Goal: Check status: Check status

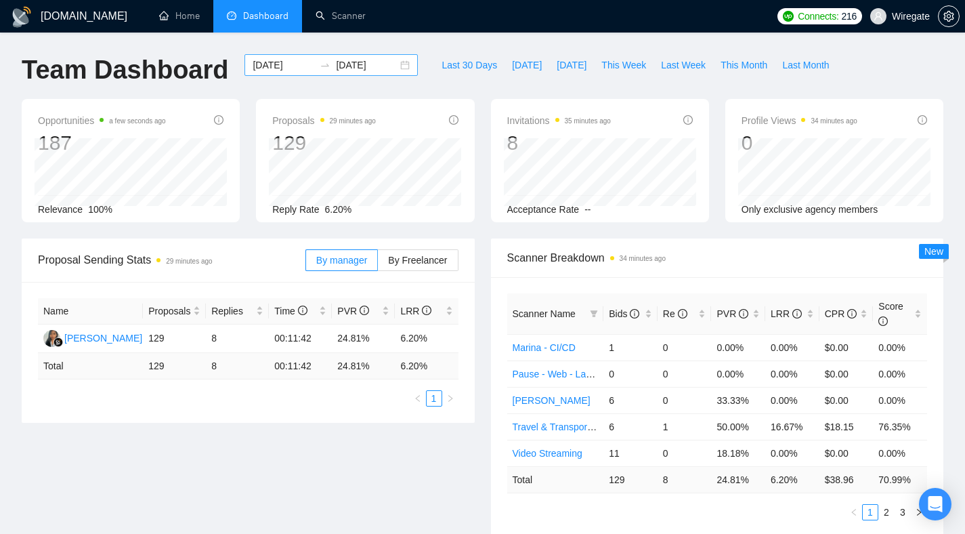
click at [392, 63] on div "[DATE] [DATE]" at bounding box center [330, 65] width 173 height 22
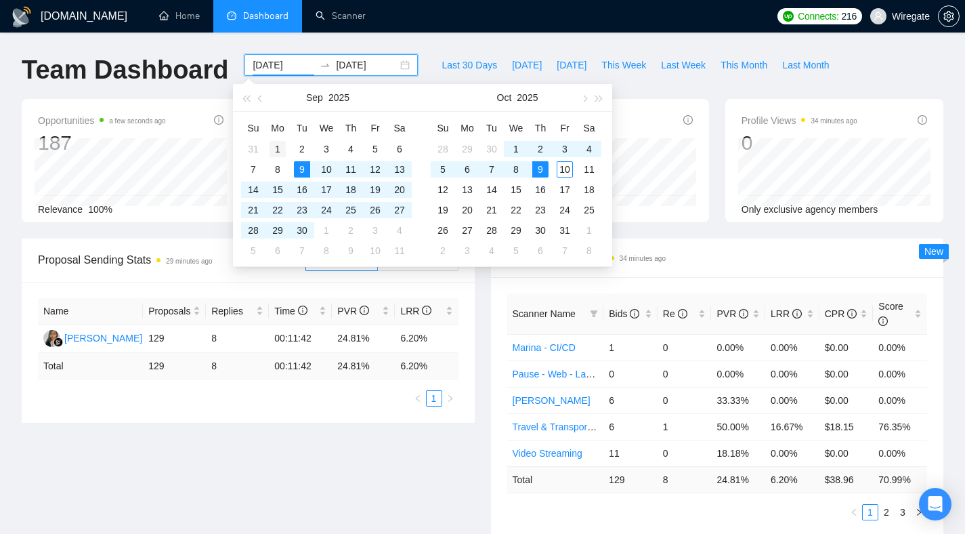
type input "[DATE]"
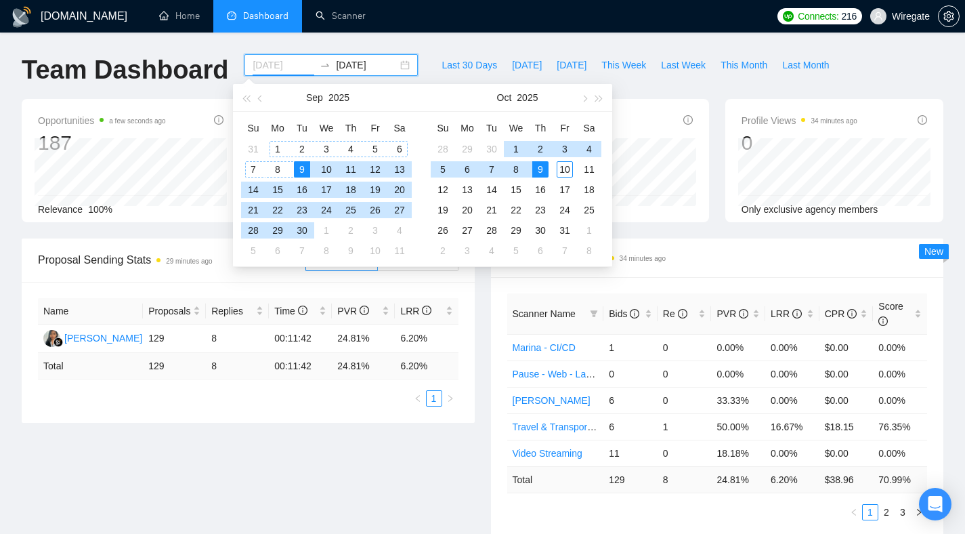
click at [276, 150] on div "1" at bounding box center [278, 149] width 16 height 16
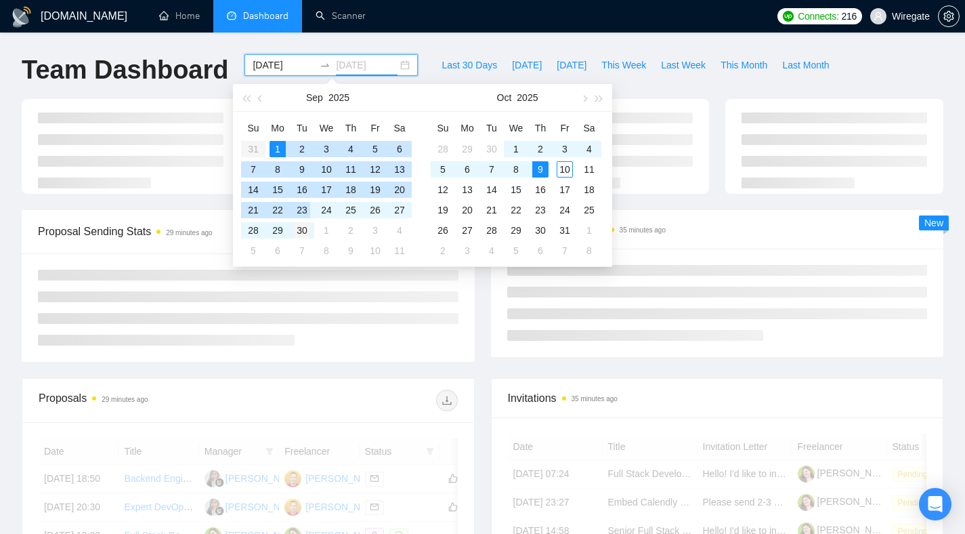
type input "[DATE]"
click at [306, 226] on div "30" at bounding box center [302, 230] width 16 height 16
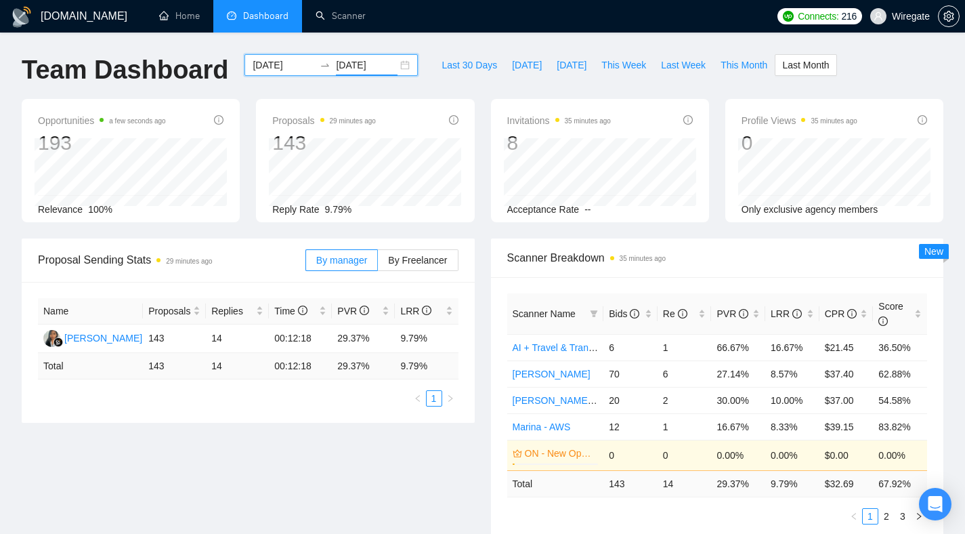
click at [395, 63] on div "[DATE] [DATE]" at bounding box center [330, 65] width 173 height 22
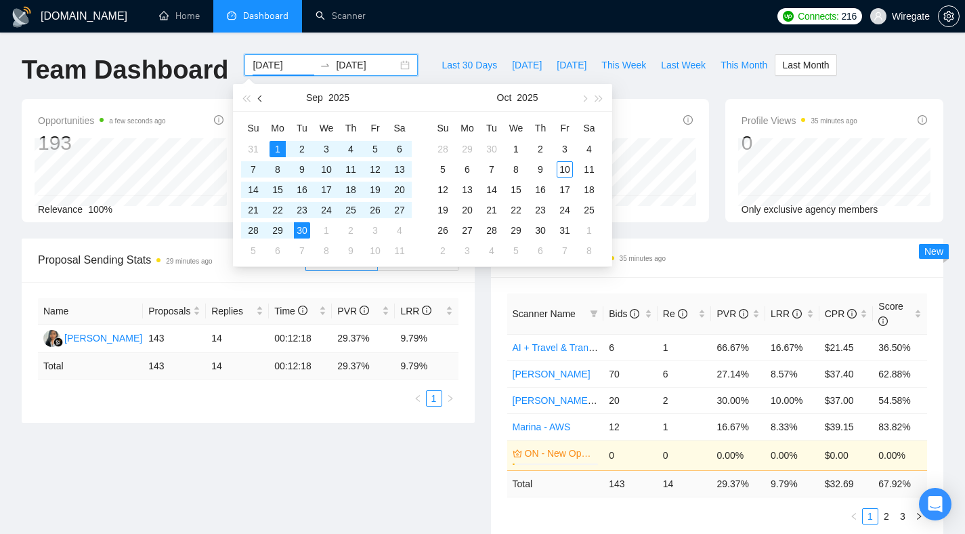
click at [261, 100] on span "button" at bounding box center [261, 98] width 7 height 7
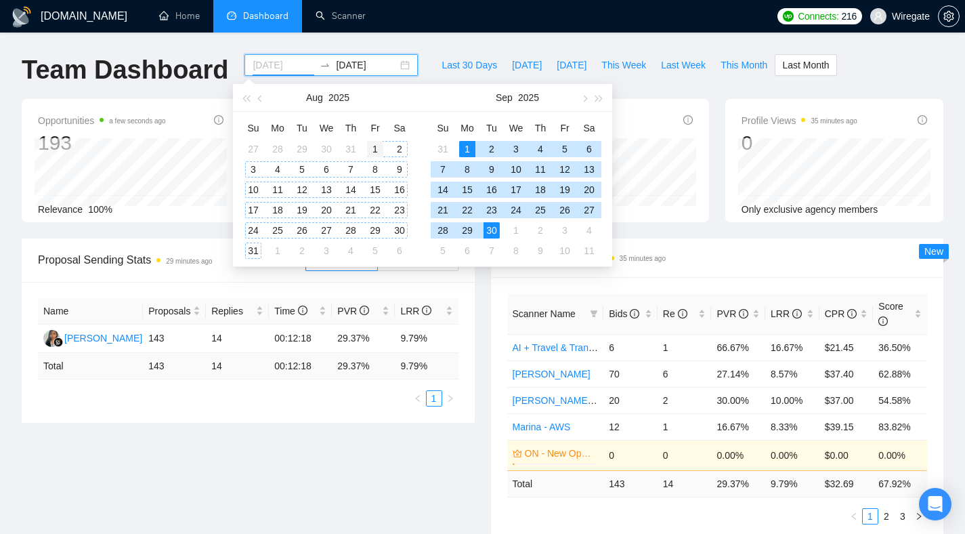
type input "[DATE]"
click at [373, 152] on div "1" at bounding box center [375, 149] width 16 height 16
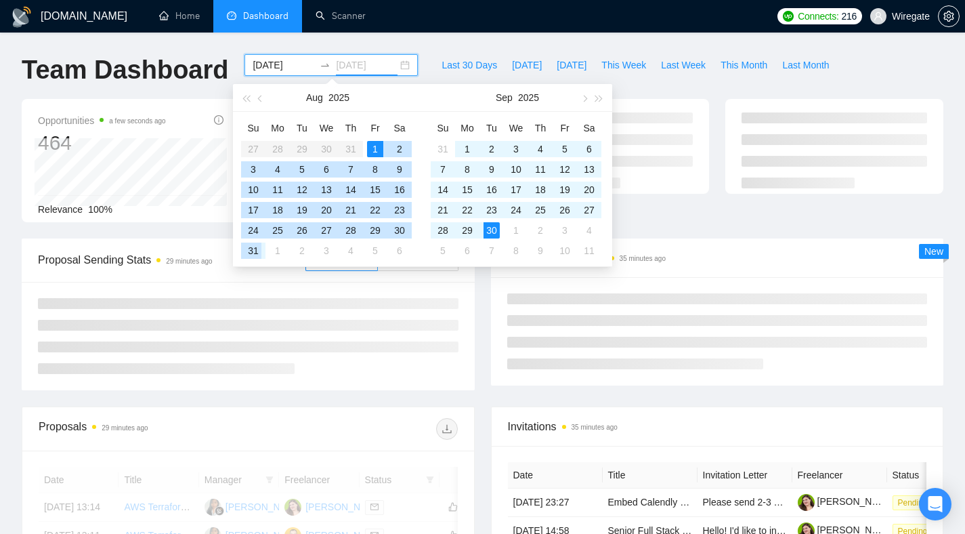
type input "[DATE]"
click at [261, 249] on td "31" at bounding box center [253, 250] width 24 height 20
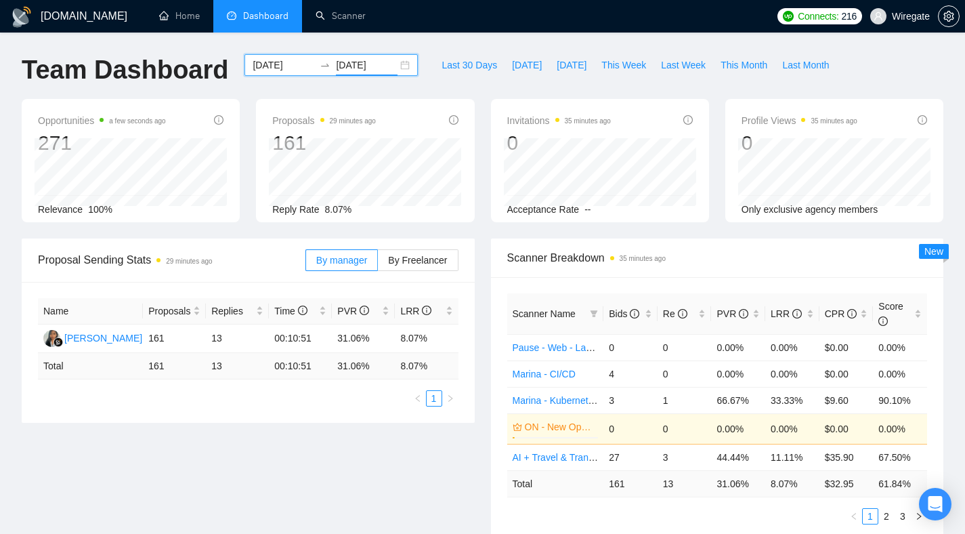
click at [388, 61] on div "[DATE] [DATE]" at bounding box center [330, 65] width 173 height 22
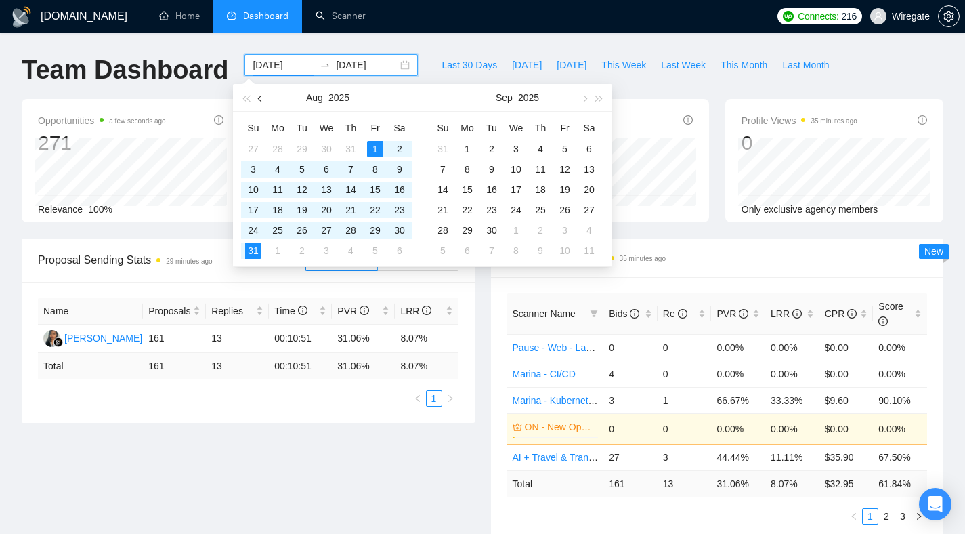
click at [261, 106] on button "button" at bounding box center [260, 97] width 15 height 27
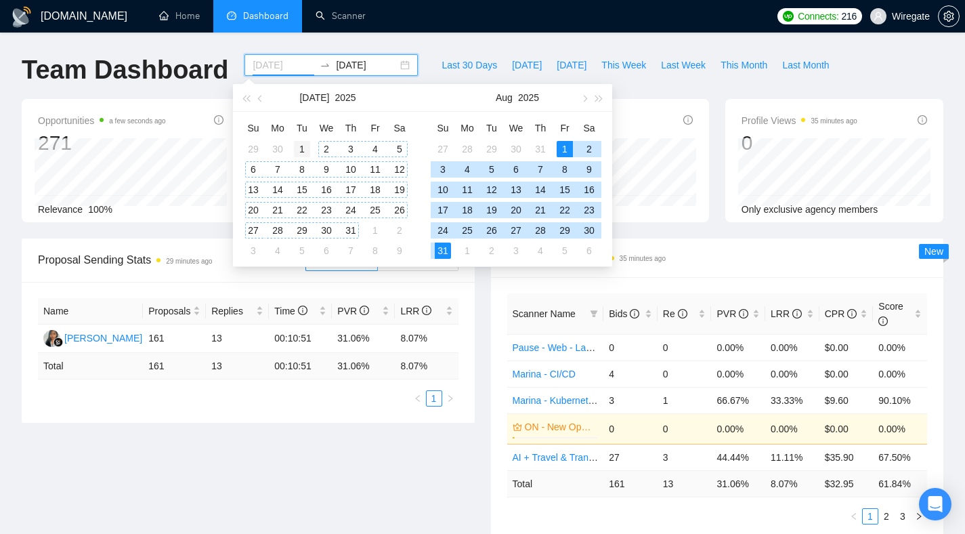
type input "[DATE]"
click at [293, 146] on td "1" at bounding box center [302, 149] width 24 height 20
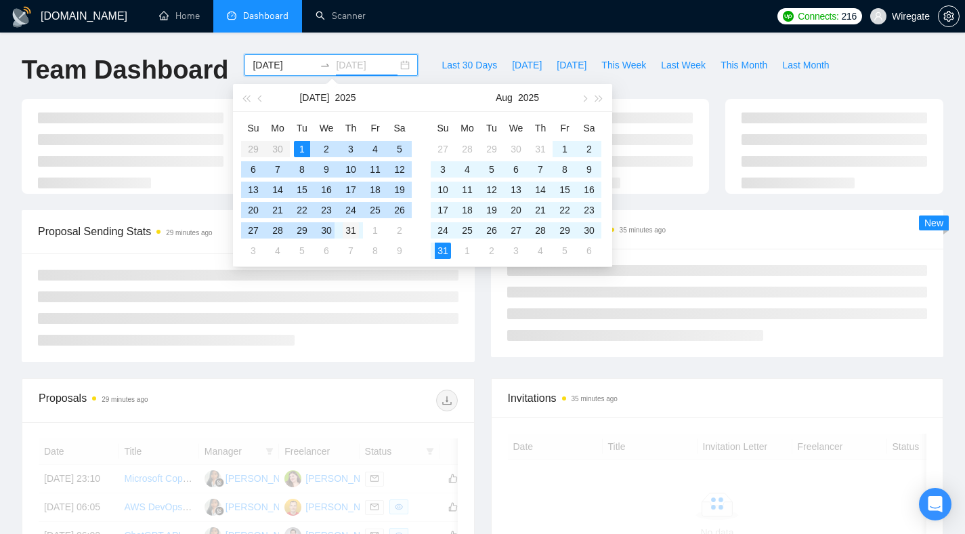
type input "[DATE]"
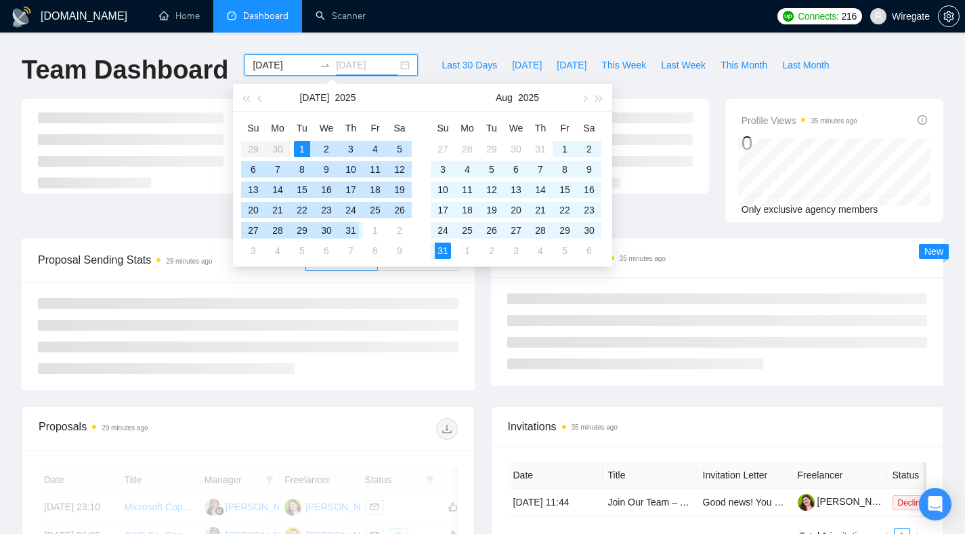
click at [345, 232] on div "31" at bounding box center [351, 230] width 16 height 16
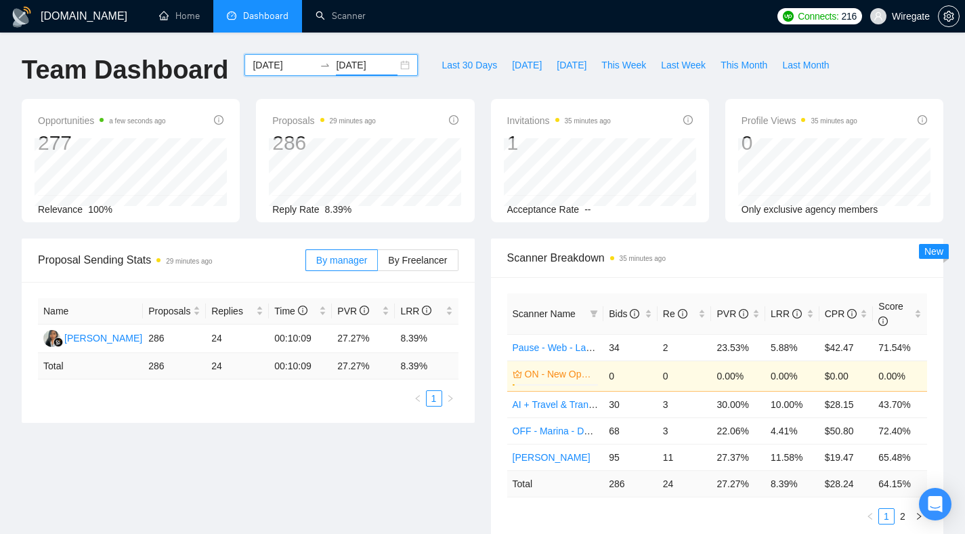
click at [394, 61] on div "[DATE] [DATE]" at bounding box center [330, 65] width 173 height 22
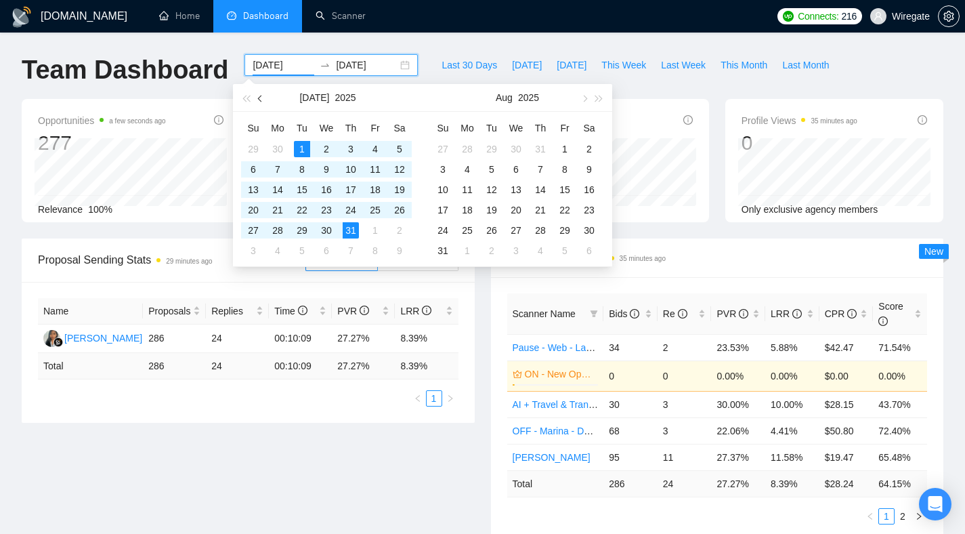
click at [261, 101] on button "button" at bounding box center [260, 97] width 15 height 27
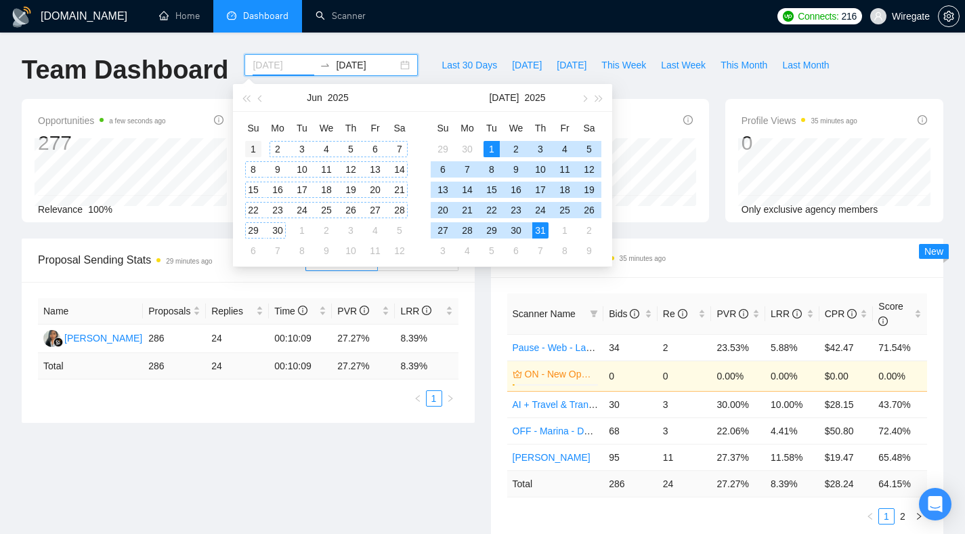
type input "[DATE]"
click at [257, 144] on div "1" at bounding box center [253, 149] width 16 height 16
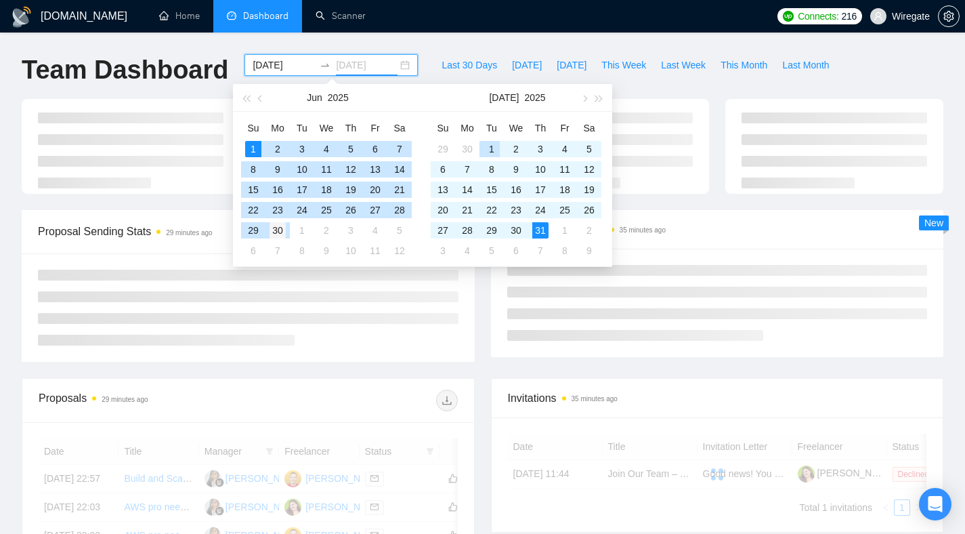
type input "[DATE]"
click at [282, 234] on div "30" at bounding box center [278, 230] width 16 height 16
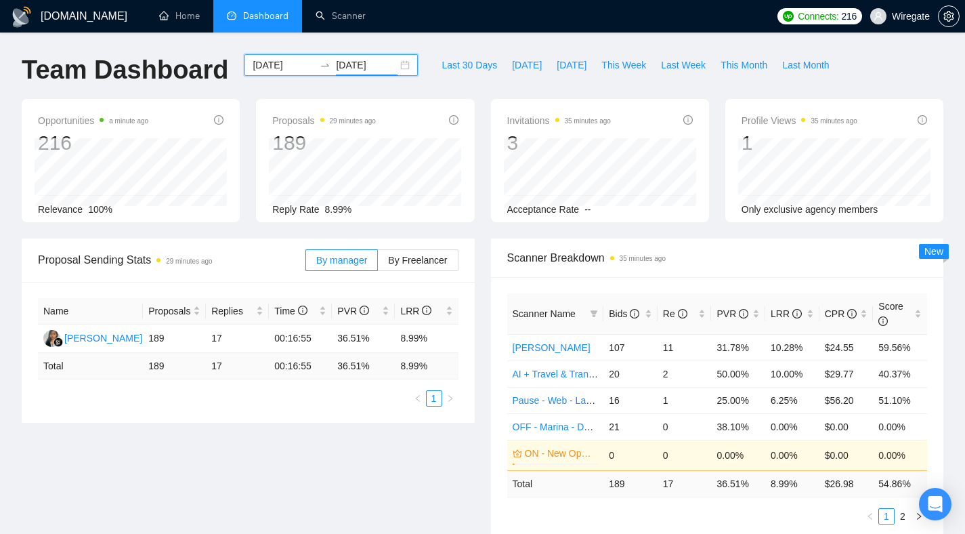
click at [391, 66] on div "[DATE] [DATE]" at bounding box center [330, 65] width 173 height 22
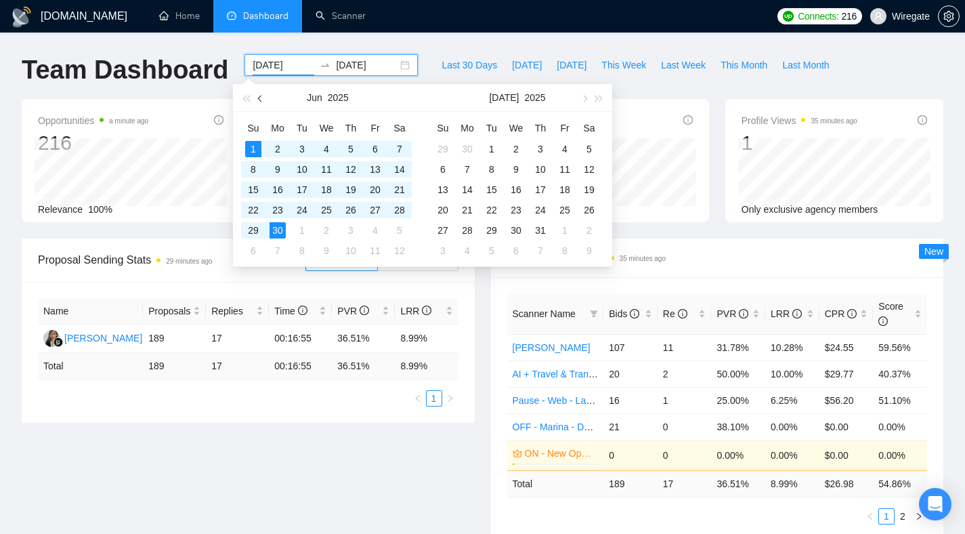
click at [256, 103] on button "button" at bounding box center [260, 97] width 15 height 27
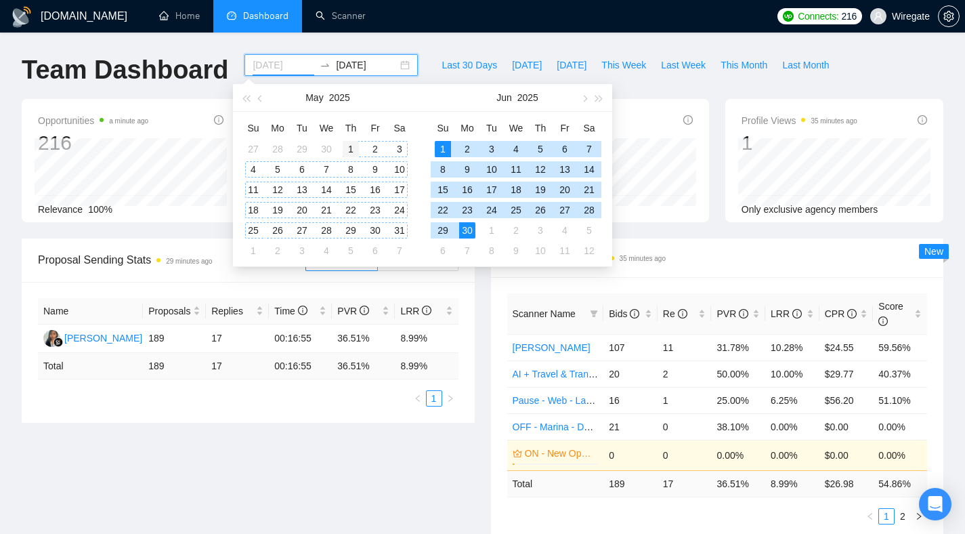
type input "[DATE]"
click at [344, 146] on div "1" at bounding box center [351, 149] width 16 height 16
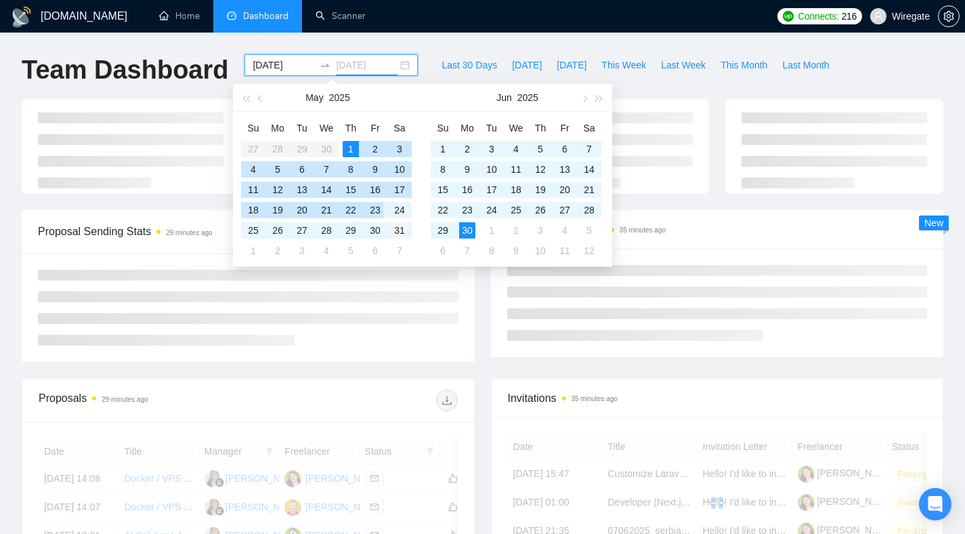
type input "[DATE]"
click at [396, 223] on div "31" at bounding box center [399, 230] width 16 height 16
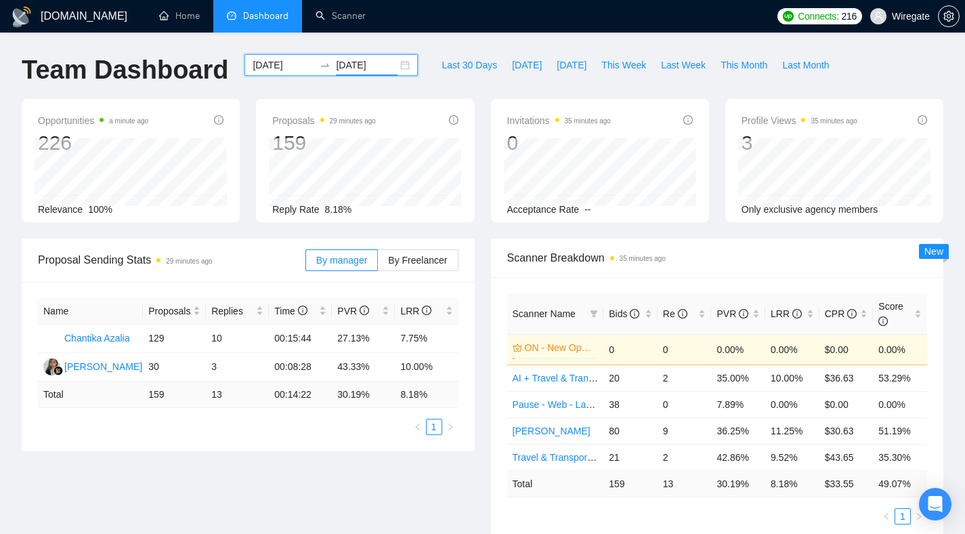
click at [398, 66] on div "[DATE] [DATE]" at bounding box center [330, 65] width 173 height 22
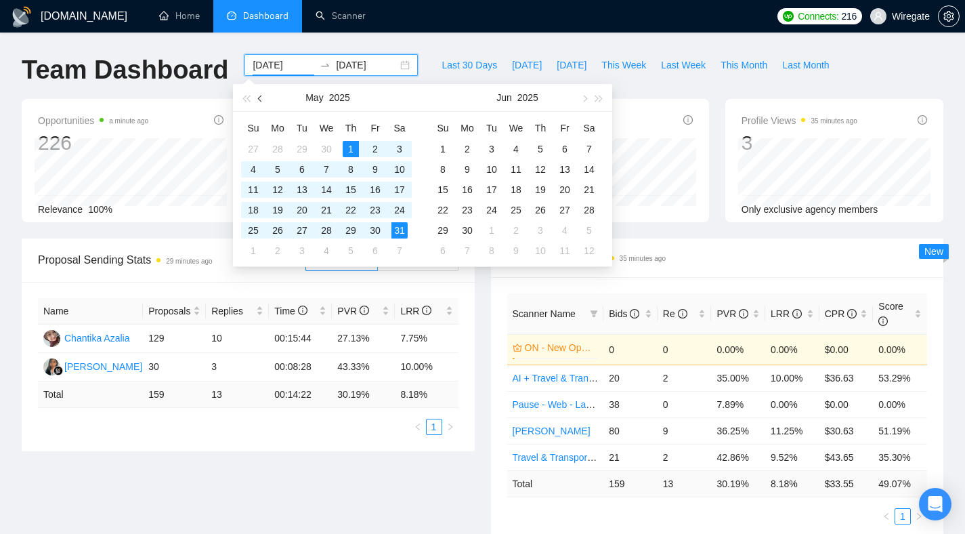
click at [265, 100] on button "button" at bounding box center [260, 97] width 15 height 27
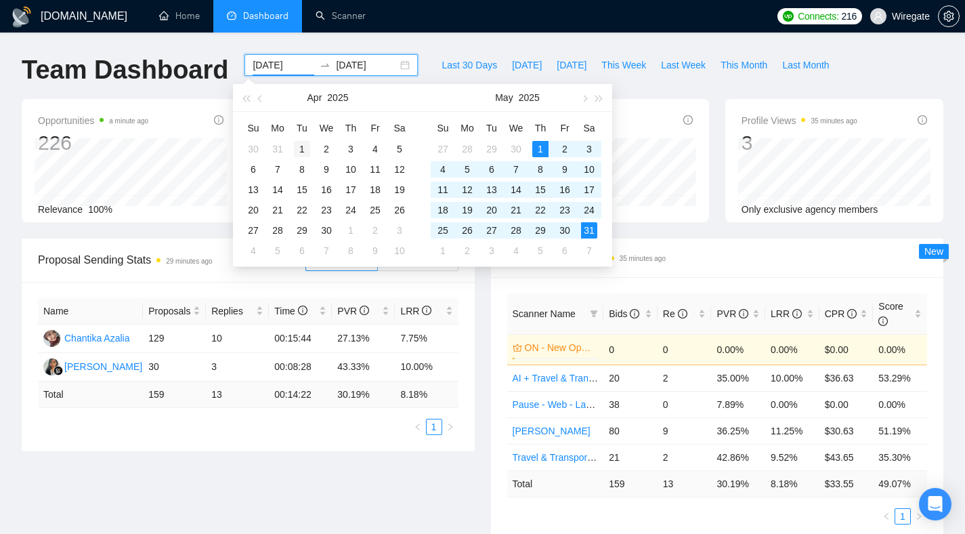
type input "[DATE]"
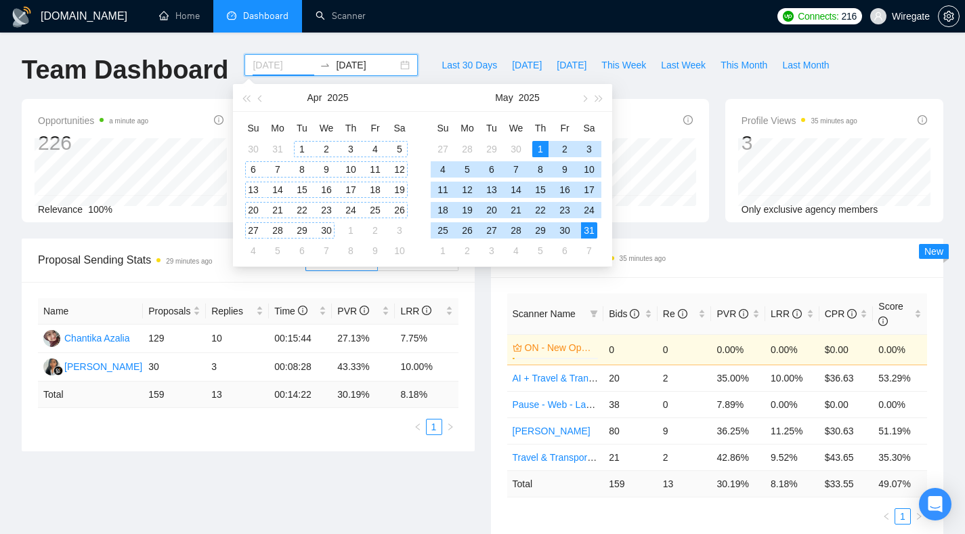
click at [305, 143] on div "1" at bounding box center [302, 149] width 16 height 16
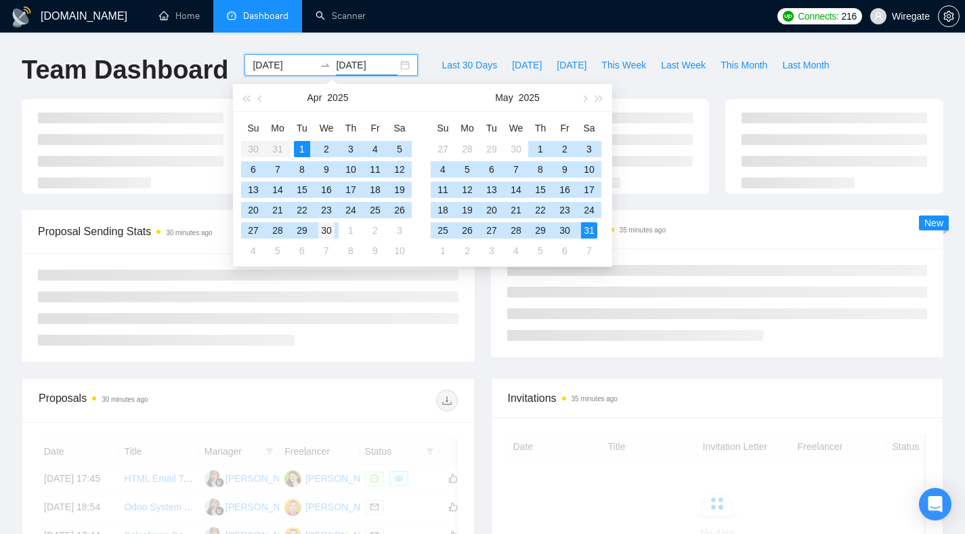
type input "[DATE]"
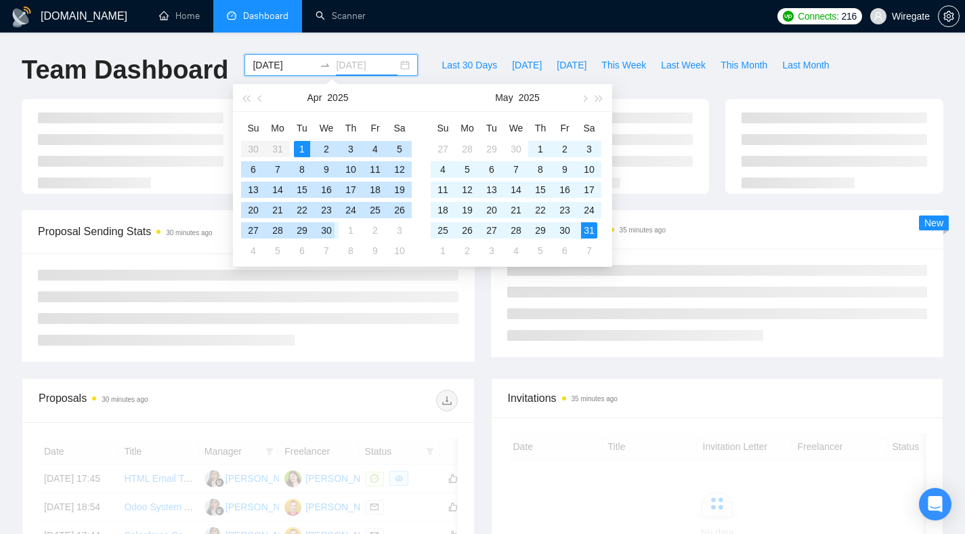
click at [333, 237] on div "30" at bounding box center [326, 230] width 16 height 16
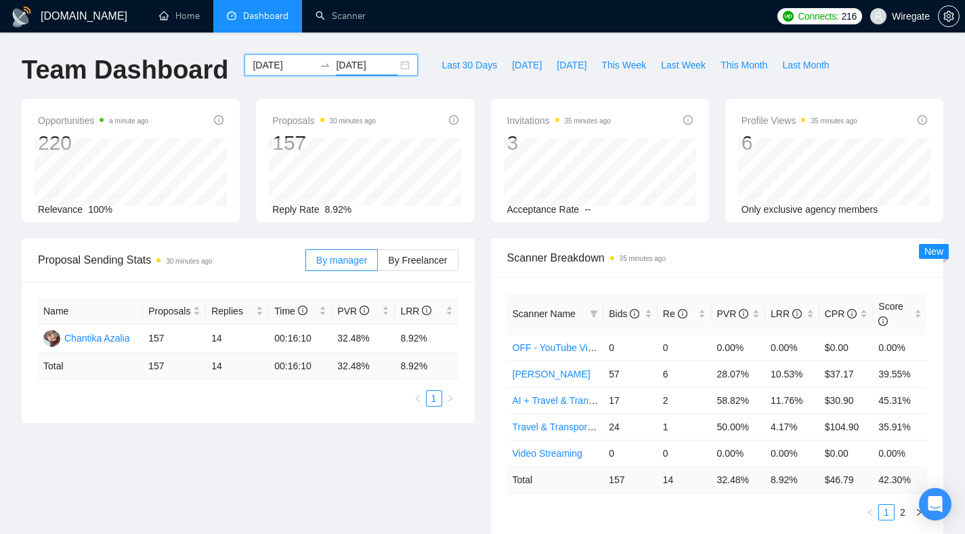
click at [396, 62] on div "[DATE] [DATE]" at bounding box center [330, 65] width 173 height 22
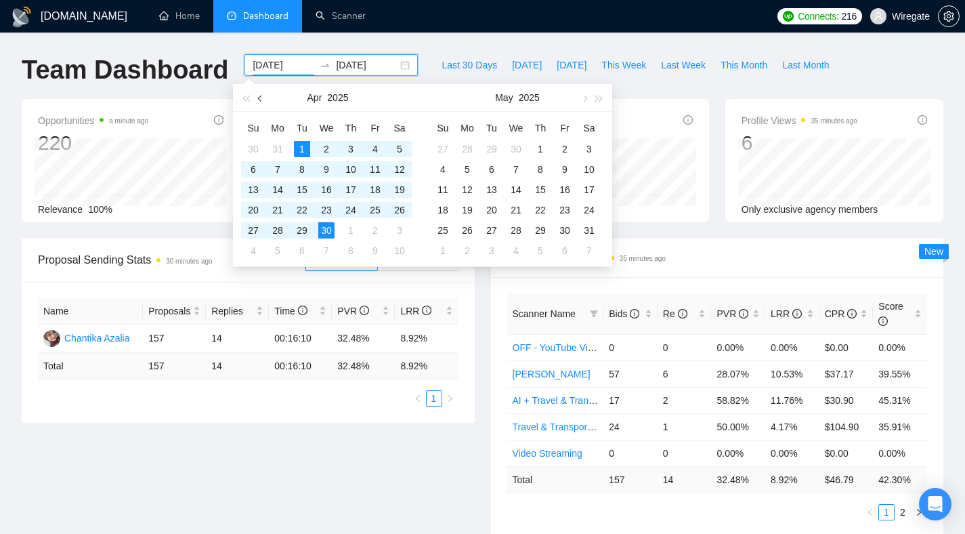
click at [259, 102] on button "button" at bounding box center [260, 97] width 15 height 27
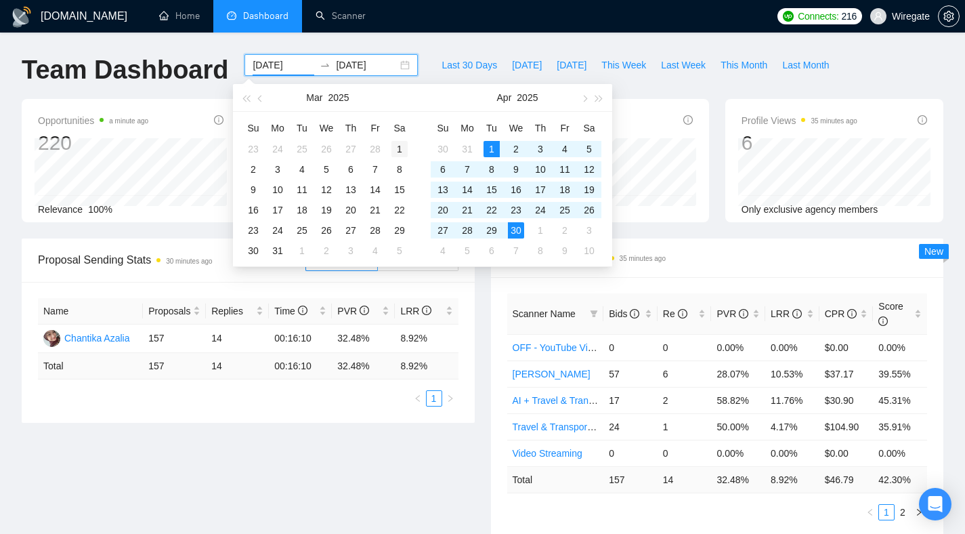
type input "[DATE]"
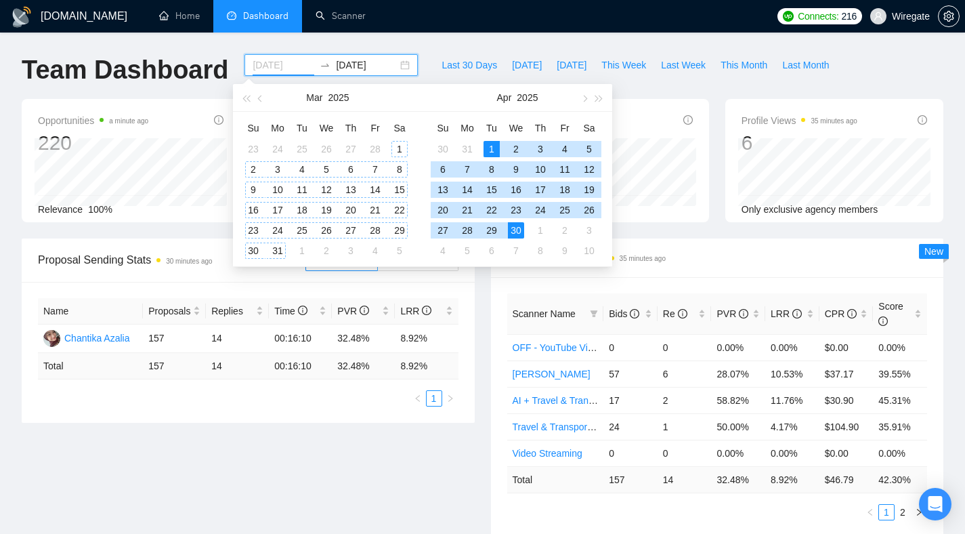
click at [411, 150] on td "1" at bounding box center [399, 149] width 24 height 20
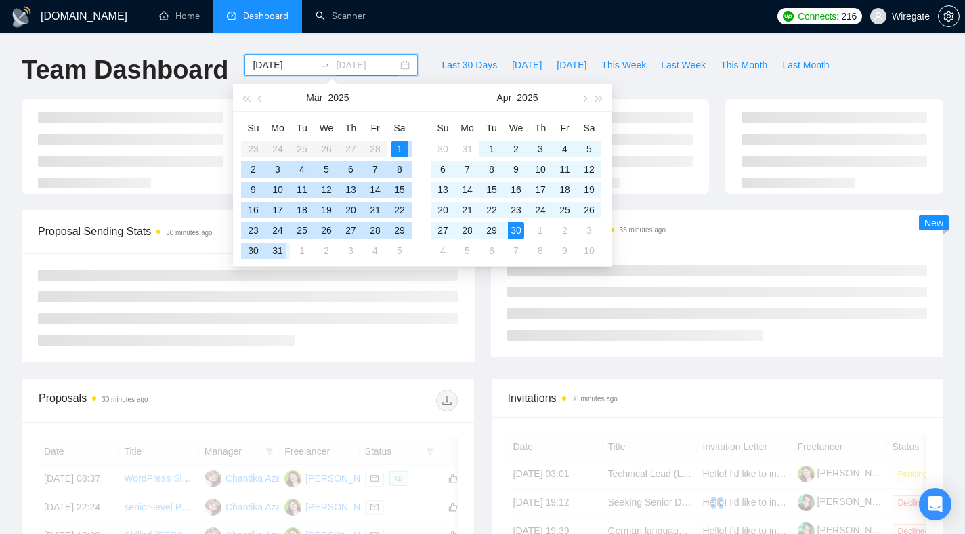
type input "[DATE]"
click at [279, 256] on div "31" at bounding box center [278, 250] width 16 height 16
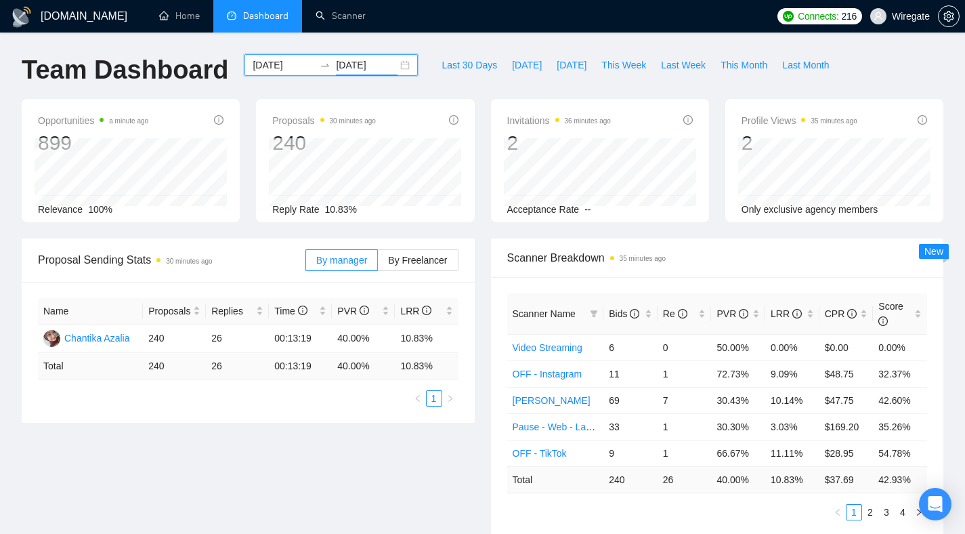
click at [393, 65] on div "[DATE] [DATE]" at bounding box center [330, 65] width 173 height 22
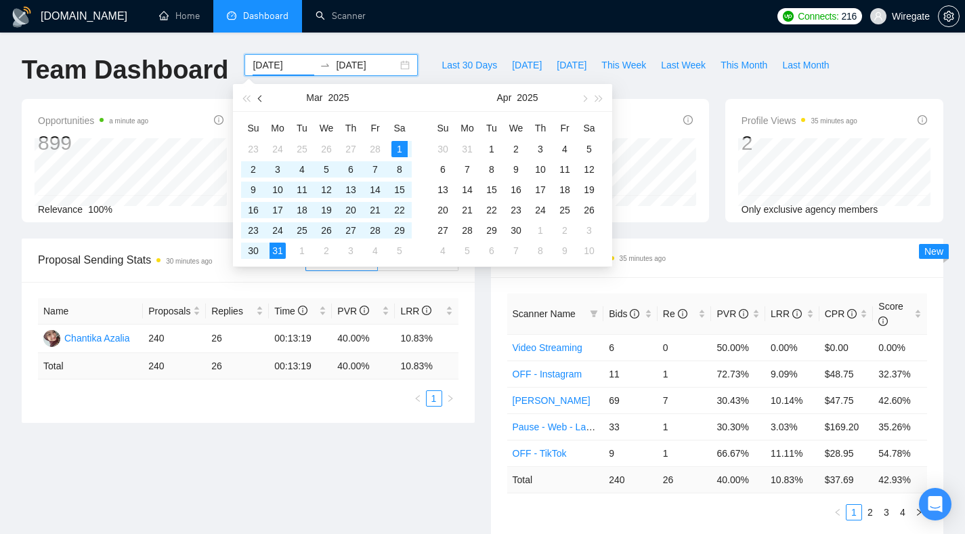
click at [257, 95] on button "button" at bounding box center [260, 97] width 15 height 27
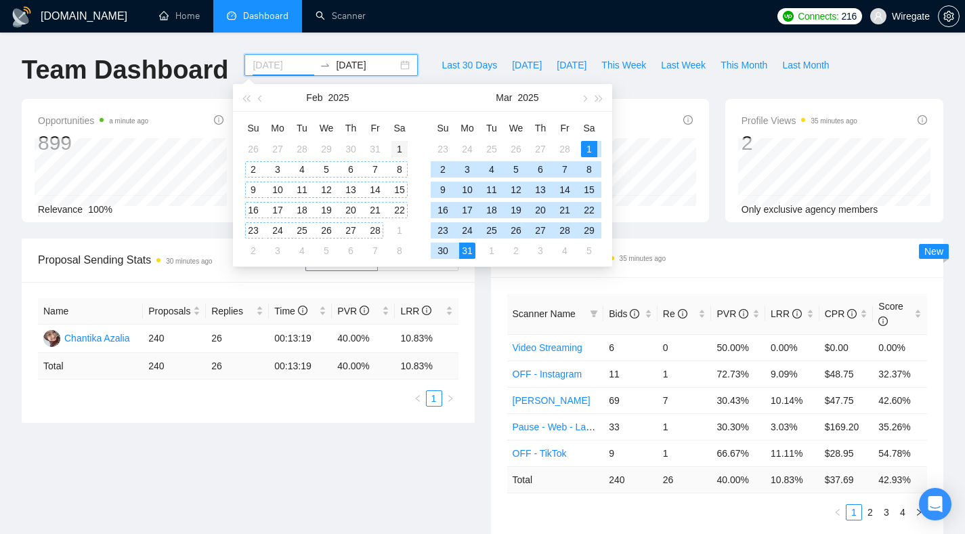
type input "[DATE]"
click at [401, 148] on div "1" at bounding box center [399, 149] width 16 height 16
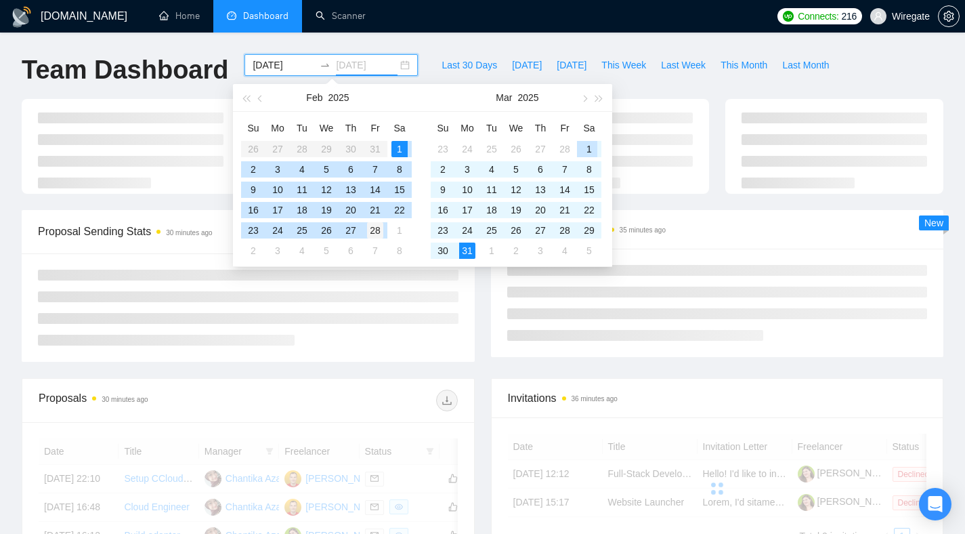
type input "[DATE]"
click at [385, 228] on td "28" at bounding box center [375, 230] width 24 height 20
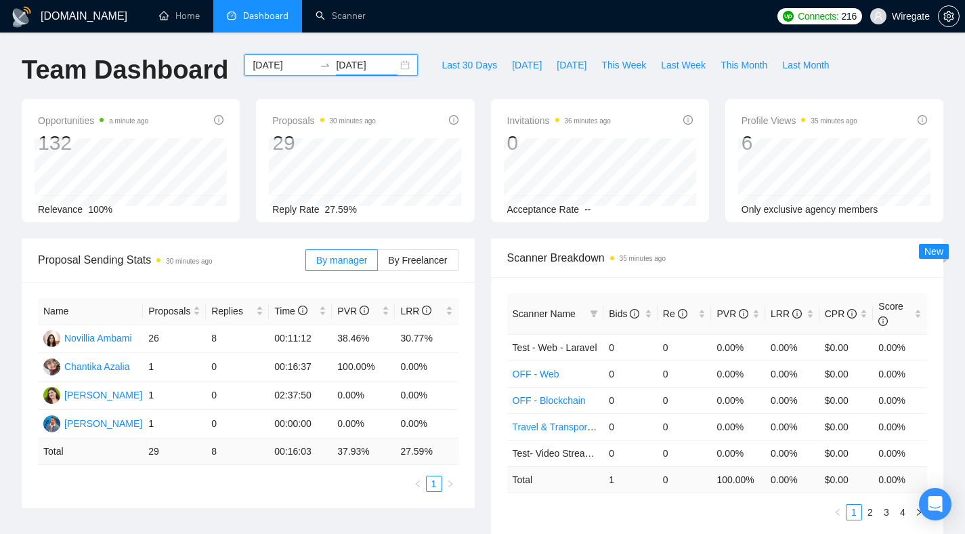
click at [398, 64] on div "[DATE] [DATE]" at bounding box center [330, 65] width 173 height 22
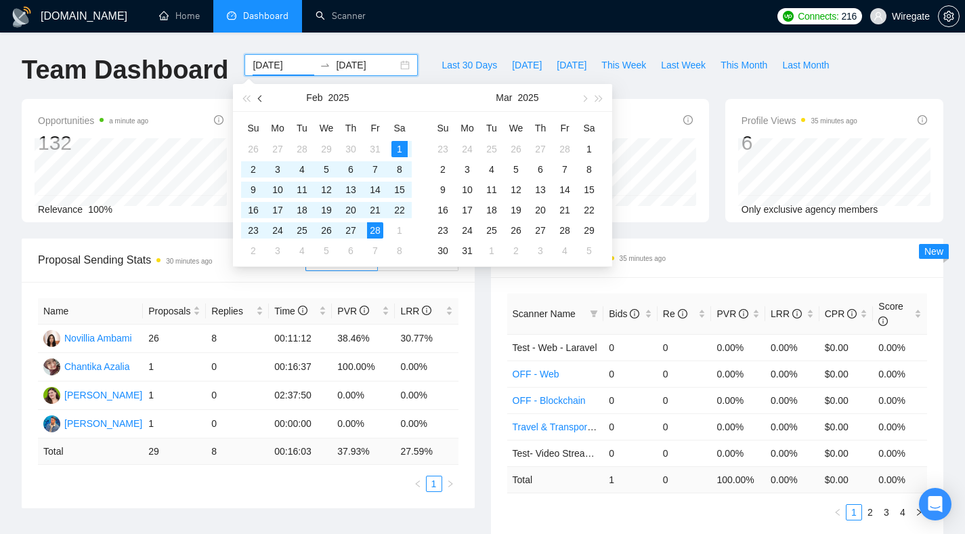
click at [262, 102] on button "button" at bounding box center [260, 97] width 15 height 27
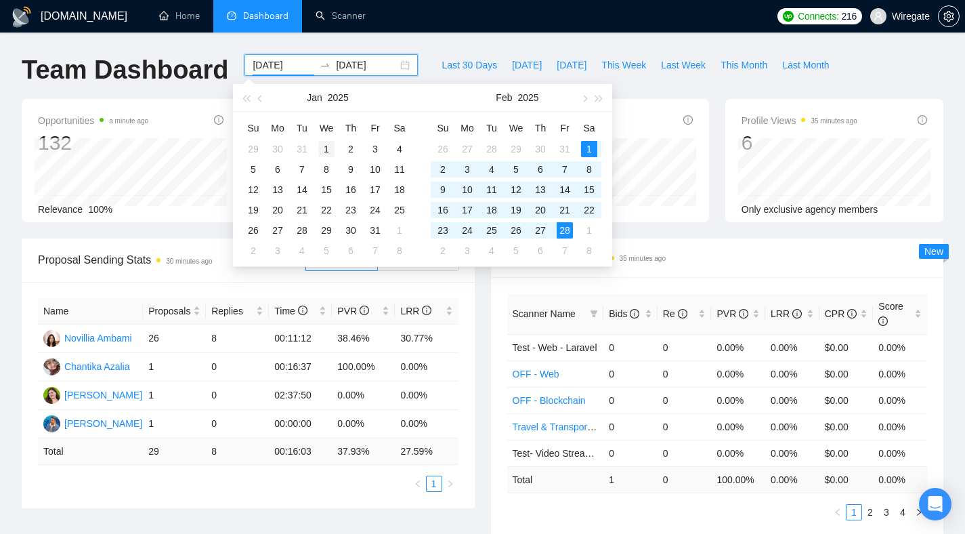
type input "[DATE]"
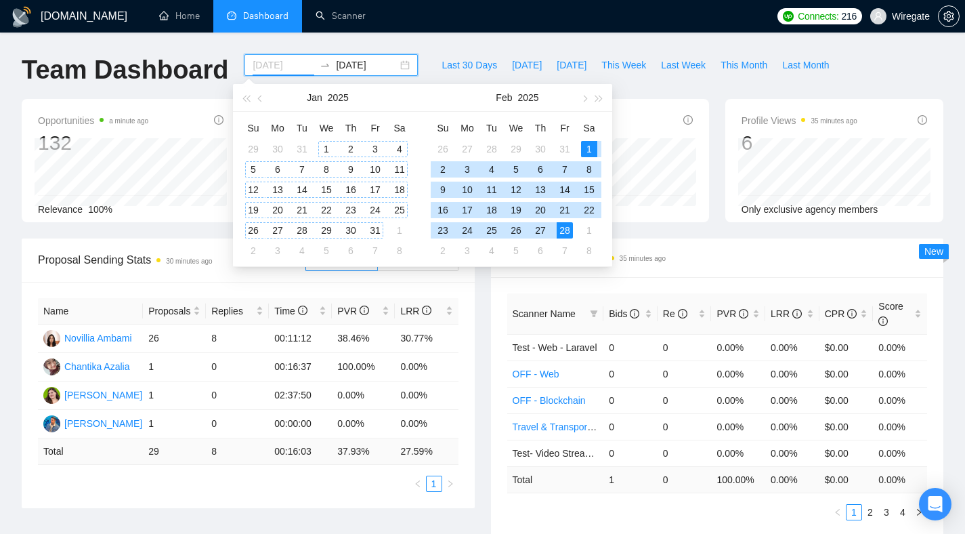
click at [329, 144] on div "1" at bounding box center [326, 149] width 16 height 16
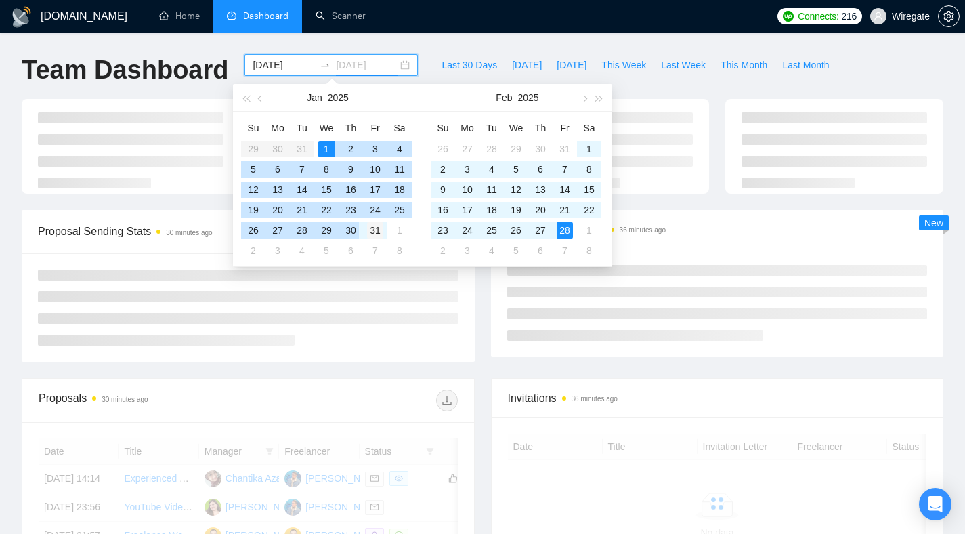
type input "[DATE]"
click at [371, 235] on div "31" at bounding box center [375, 230] width 16 height 16
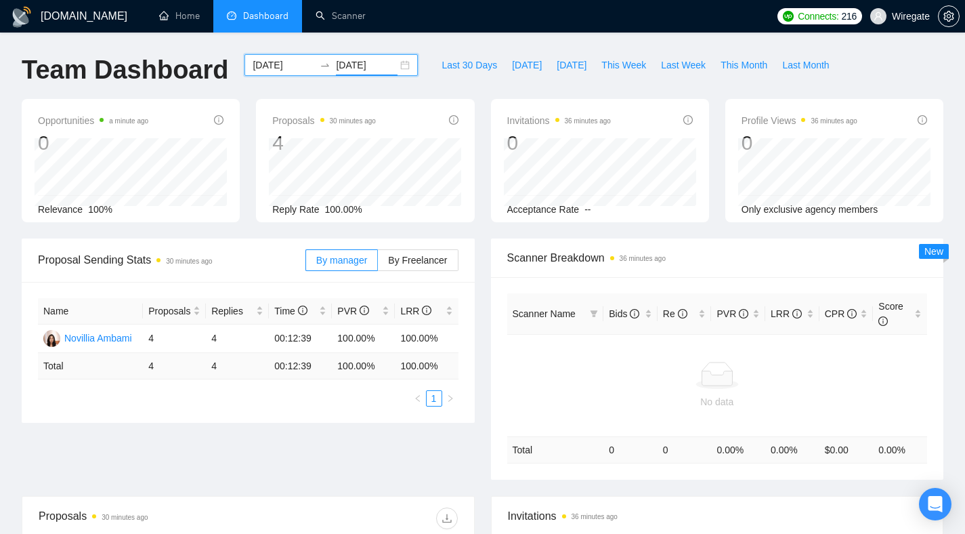
click at [390, 64] on div "[DATE] [DATE]" at bounding box center [330, 65] width 173 height 22
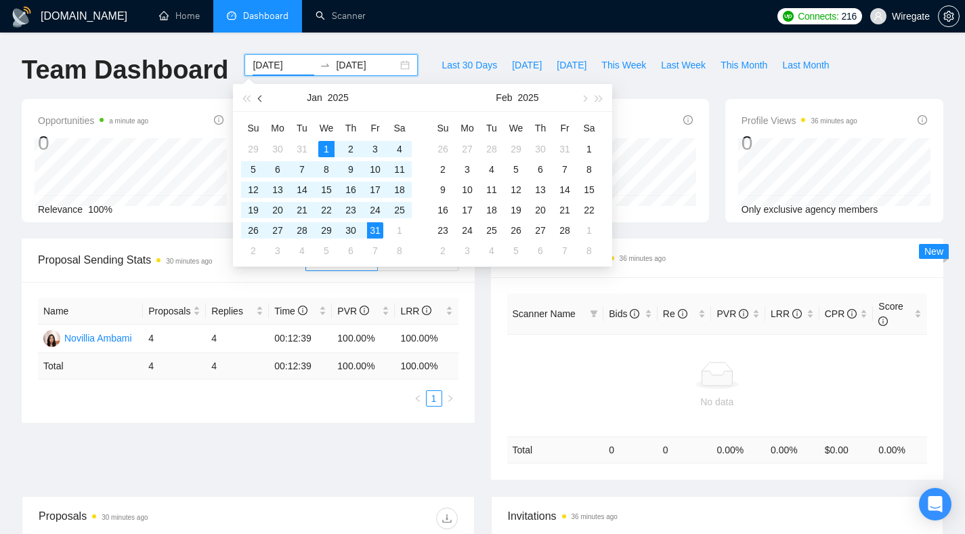
click at [265, 97] on button "button" at bounding box center [260, 97] width 15 height 27
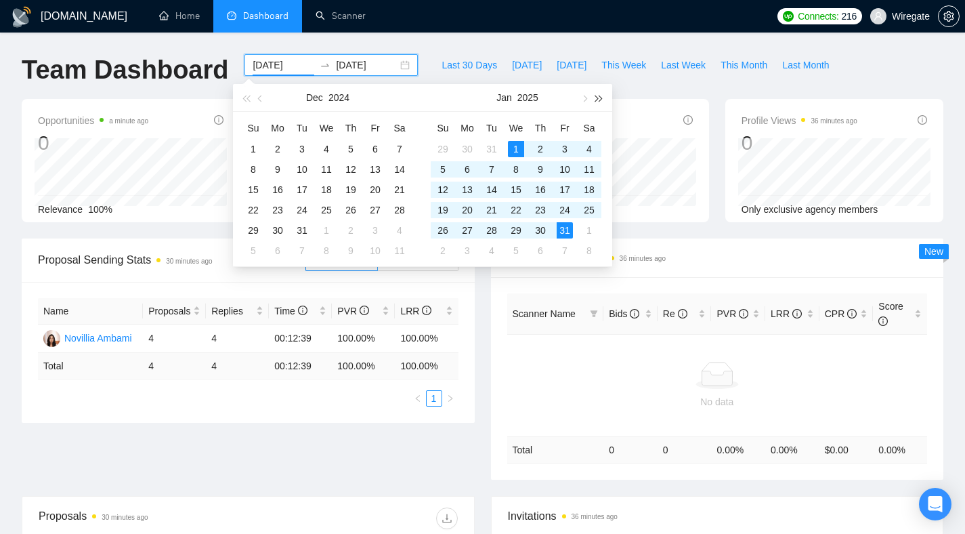
click at [599, 105] on button "button" at bounding box center [599, 97] width 15 height 27
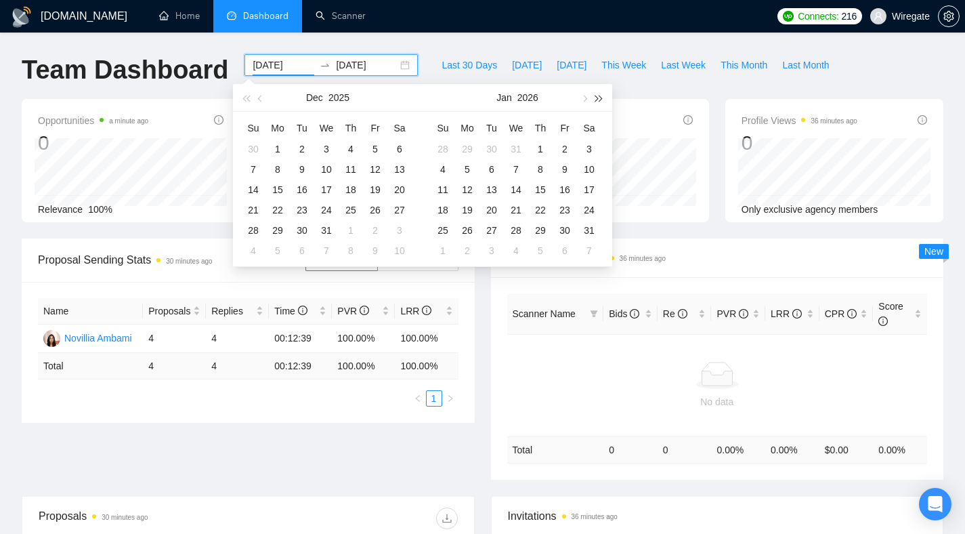
click at [599, 105] on button "button" at bounding box center [599, 97] width 15 height 27
click at [247, 100] on span "button" at bounding box center [245, 98] width 7 height 7
click at [257, 99] on button "button" at bounding box center [260, 97] width 15 height 27
click at [257, 104] on button "button" at bounding box center [260, 97] width 15 height 27
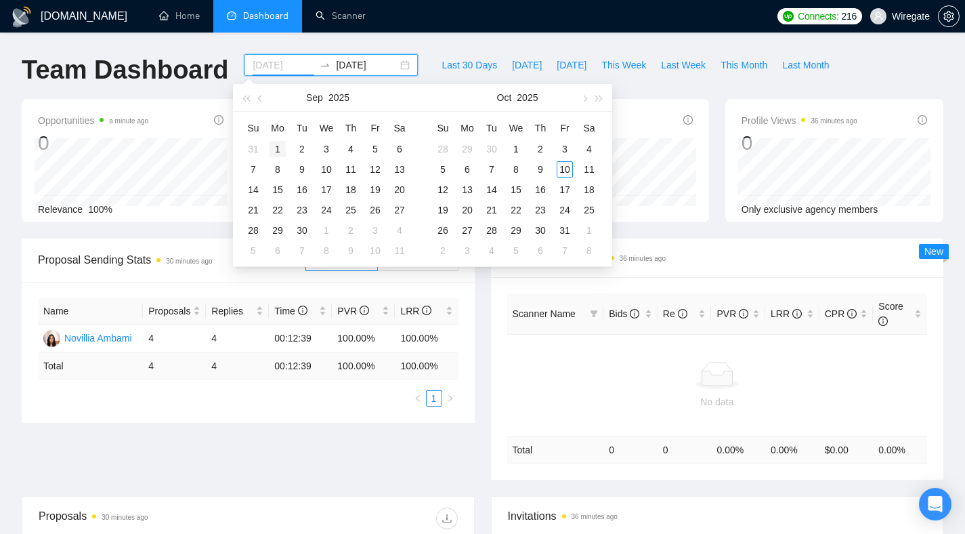
type input "[DATE]"
click at [278, 141] on div "1" at bounding box center [278, 149] width 16 height 16
click at [345, 229] on table "Su Mo Tu We Th Fr Sa 29 30 31 1 2 3 4 5 6 7 8 9 10 11 12 13 14 15 16 17 18 19 2…" at bounding box center [326, 189] width 171 height 144
click at [587, 100] on button "button" at bounding box center [583, 97] width 15 height 27
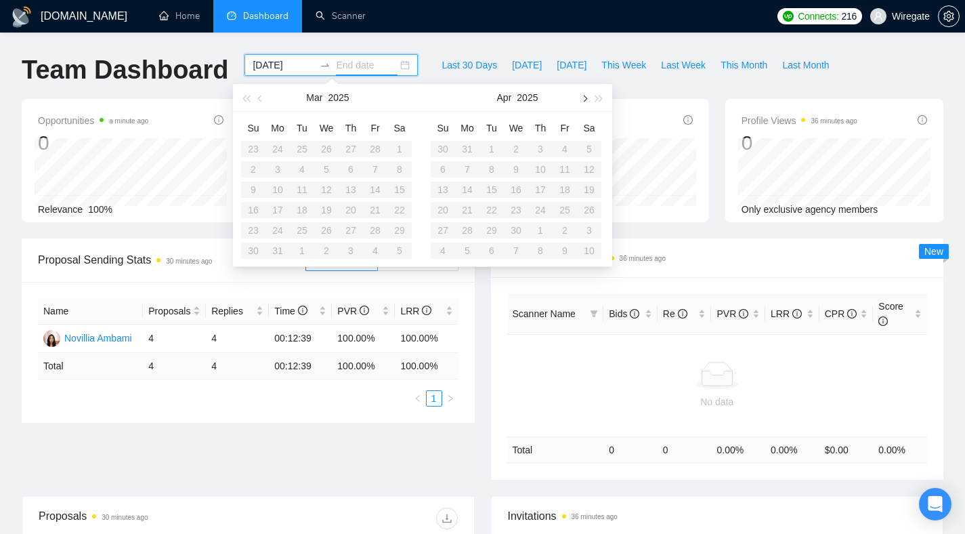
click at [587, 100] on button "button" at bounding box center [583, 97] width 15 height 27
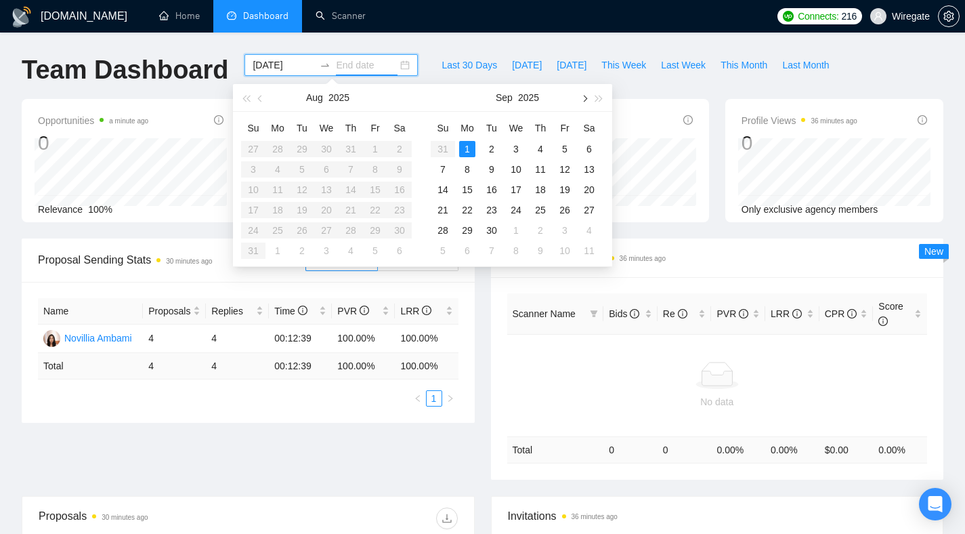
click at [587, 100] on button "button" at bounding box center [583, 97] width 15 height 27
type input "[DATE]"
click at [303, 230] on div "30" at bounding box center [302, 230] width 16 height 16
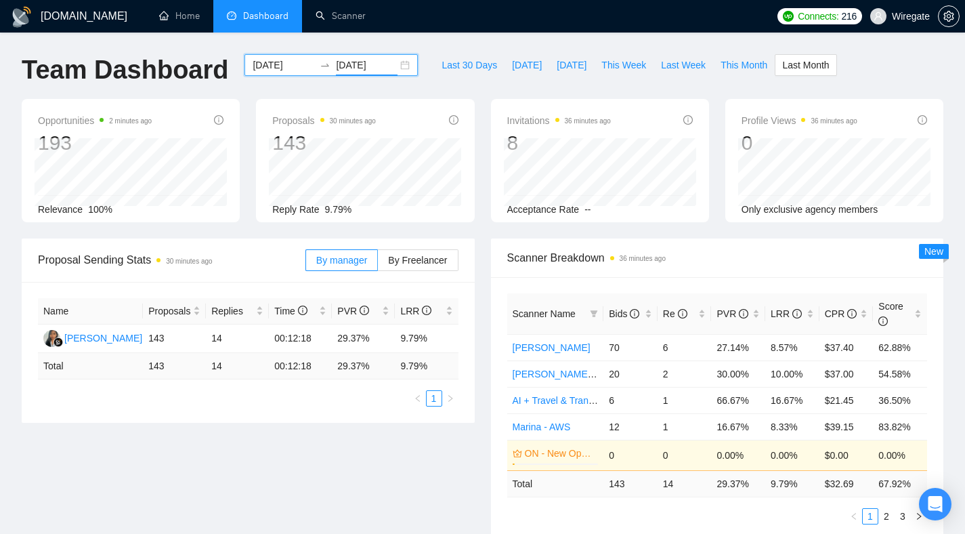
click at [396, 72] on div "[DATE] [DATE]" at bounding box center [330, 65] width 173 height 22
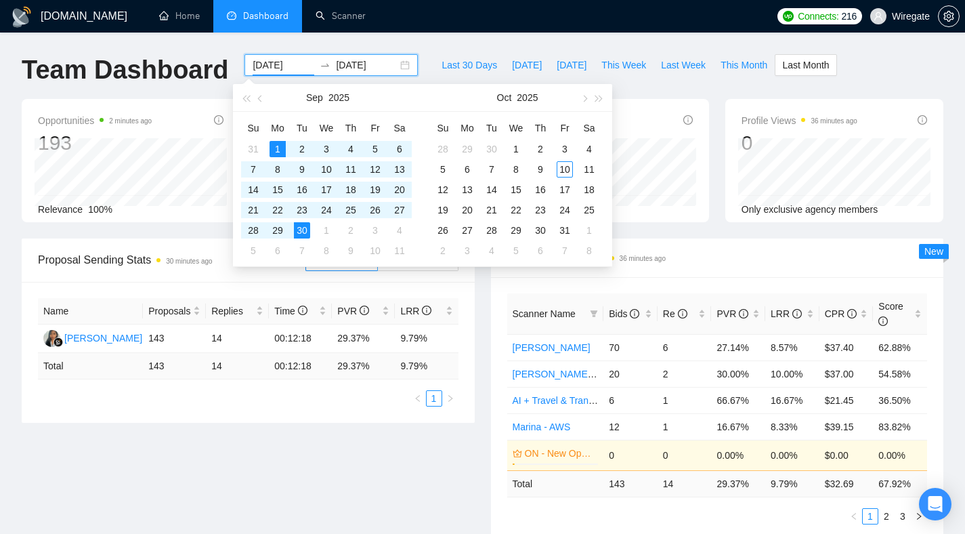
click at [394, 70] on div "[DATE] [DATE]" at bounding box center [330, 65] width 173 height 22
type input "[DATE]"
click at [509, 154] on div "1" at bounding box center [516, 149] width 16 height 16
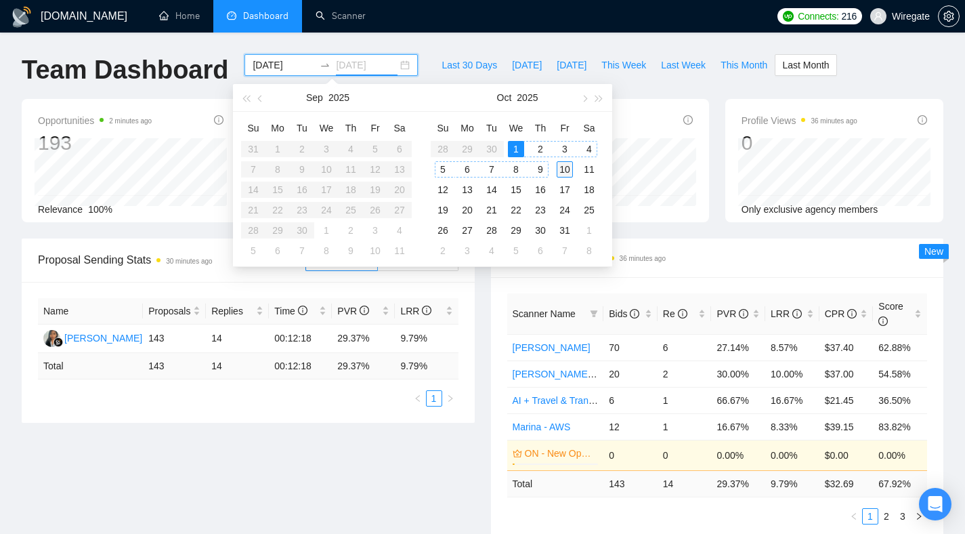
type input "[DATE]"
click at [558, 165] on div "10" at bounding box center [565, 169] width 16 height 16
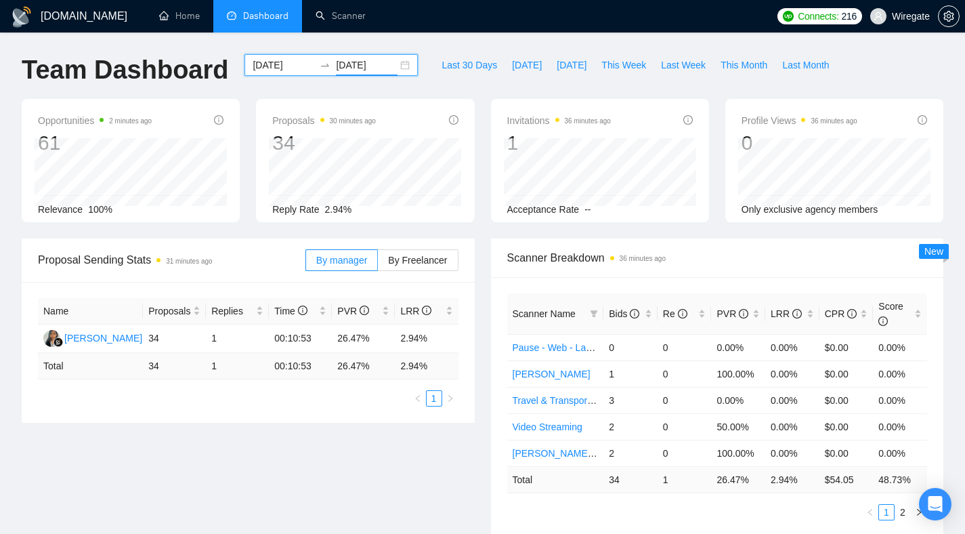
click at [399, 66] on div "[DATE] [DATE]" at bounding box center [330, 65] width 173 height 22
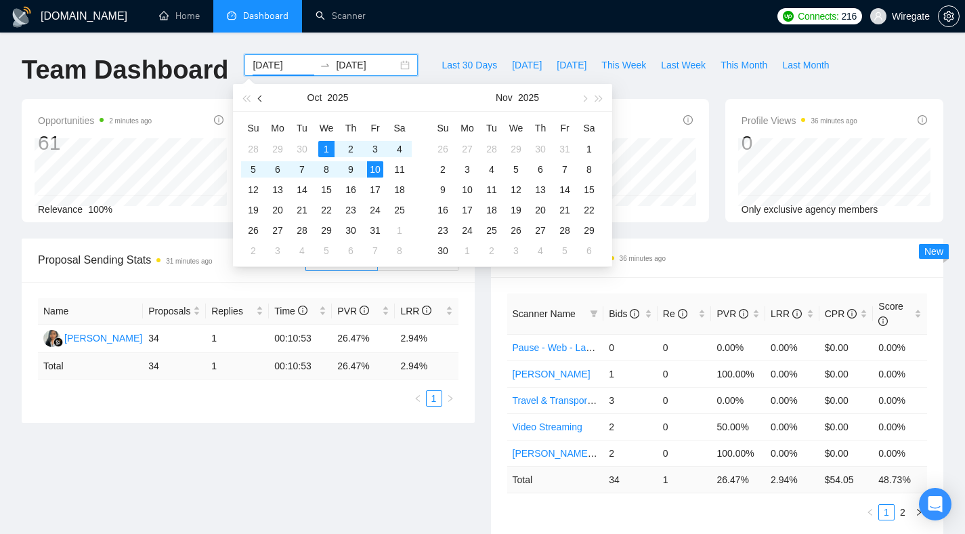
click at [258, 102] on button "button" at bounding box center [260, 97] width 15 height 27
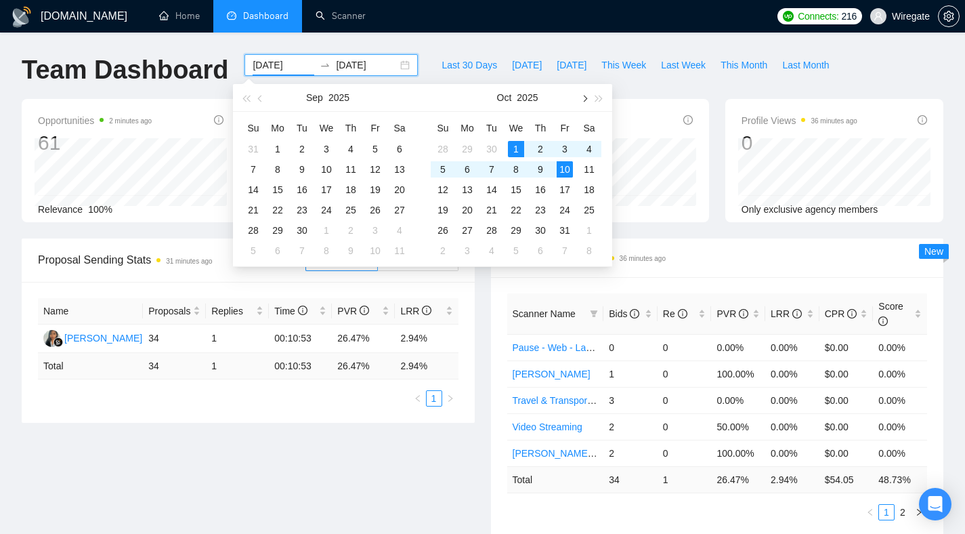
click at [582, 93] on button "button" at bounding box center [583, 97] width 15 height 27
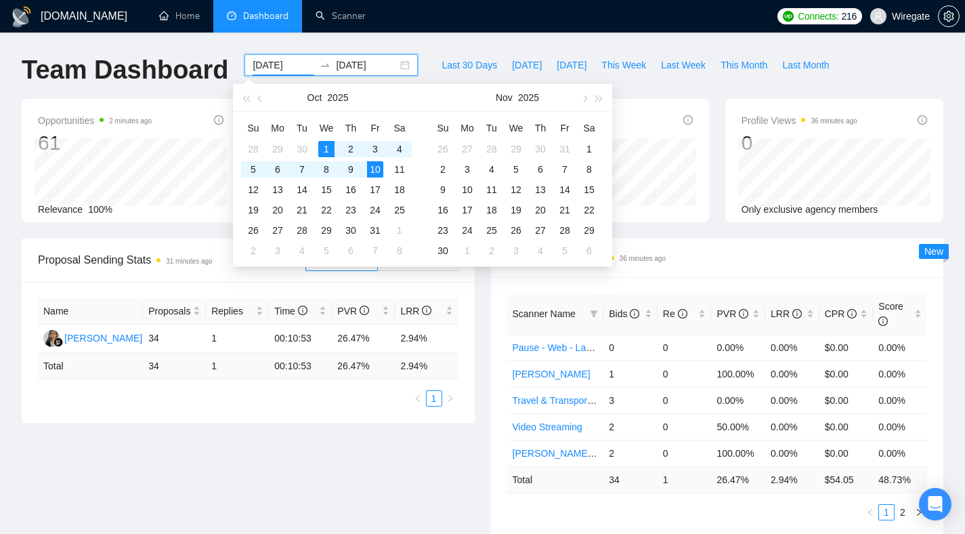
click at [568, 49] on div "[DOMAIN_NAME] Home Dashboard Scanner Connects: 216 Wiregate Team Dashboard [DAT…" at bounding box center [482, 544] width 965 height 1088
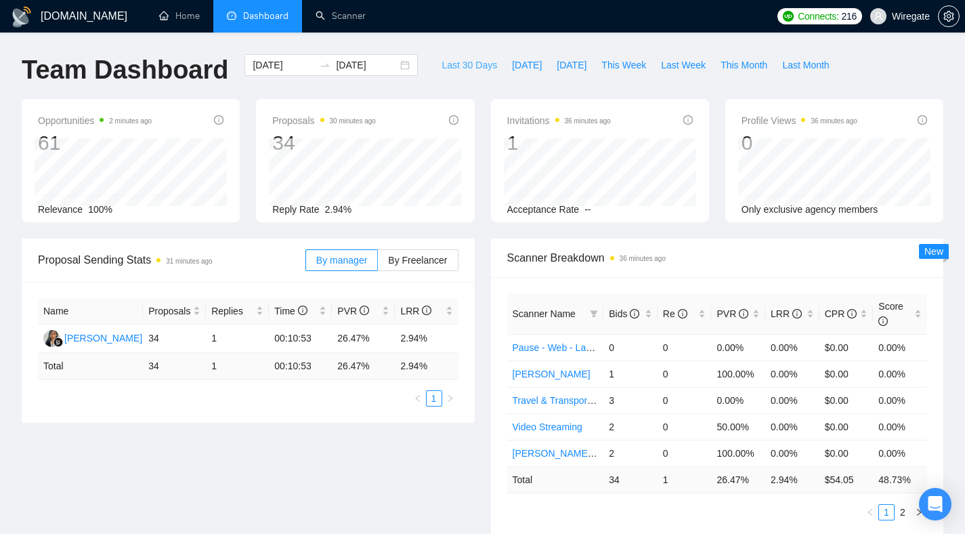
click at [473, 66] on span "Last 30 Days" at bounding box center [470, 65] width 56 height 15
type input "[DATE]"
